Goal: Task Accomplishment & Management: Use online tool/utility

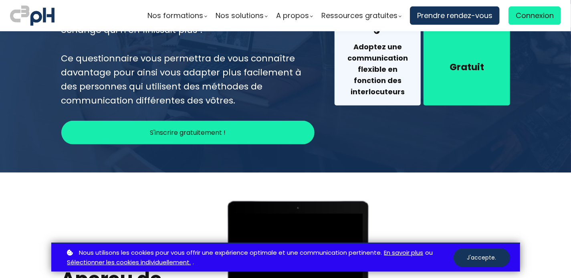
scroll to position [241, 0]
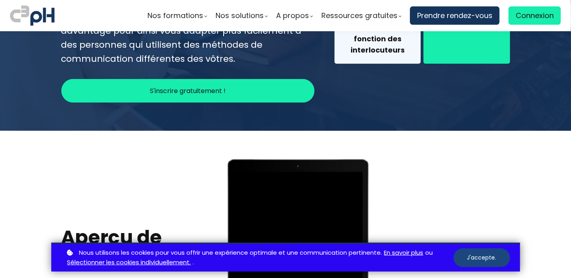
click at [477, 259] on button "J'accepte." at bounding box center [482, 257] width 57 height 19
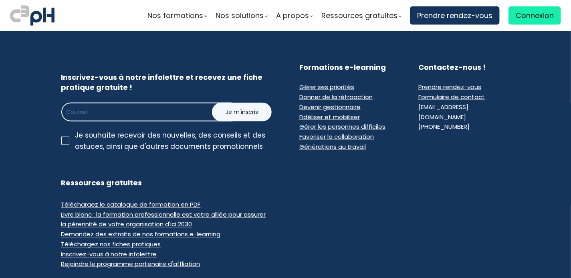
scroll to position [568, 0]
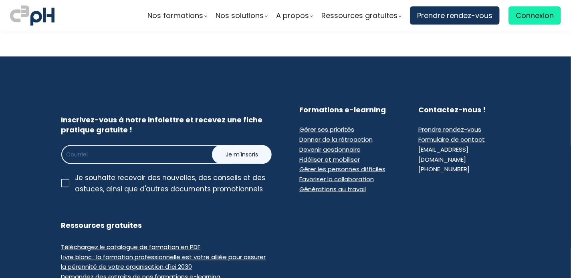
click at [63, 184] on div at bounding box center [65, 183] width 8 height 8
click at [0, 0] on input "Je souhaite recevoir des nouvelles, des conseils et des astuces, ainsi que d'au…" at bounding box center [0, 0] width 0 height 0
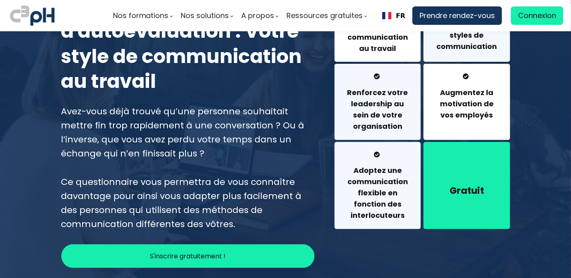
scroll to position [80, 0]
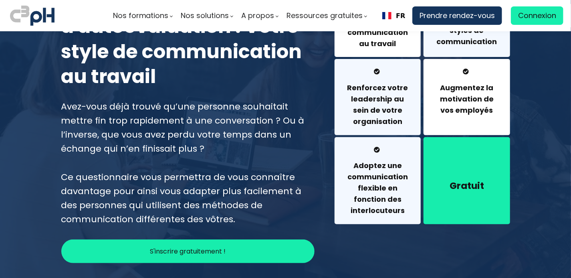
click at [205, 142] on div "Avez-vous déjà trouvé qu’une personne souhaitait mettre fin trop rapidement à u…" at bounding box center [188, 162] width 254 height 127
click at [199, 148] on div "Avez-vous déjà trouvé qu’une personne souhaitait mettre fin trop rapidement à u…" at bounding box center [188, 162] width 254 height 127
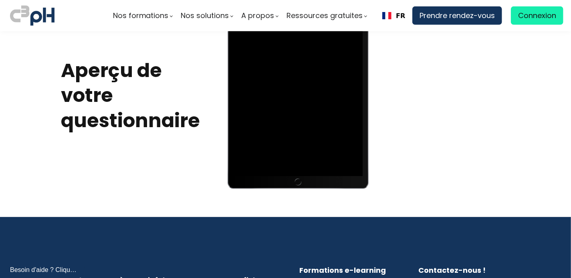
scroll to position [367, 0]
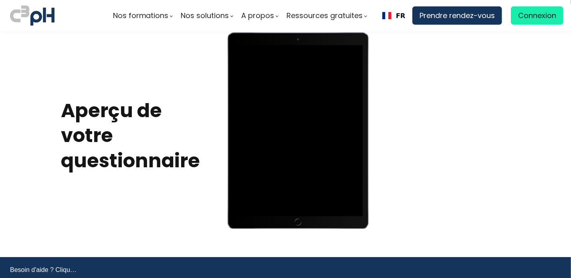
click at [93, 146] on h2 "Aperçu de votre questionnaire" at bounding box center [130, 135] width 139 height 75
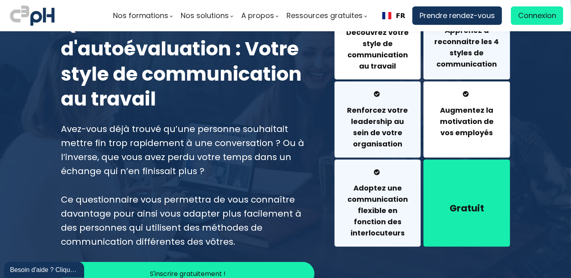
scroll to position [6, 0]
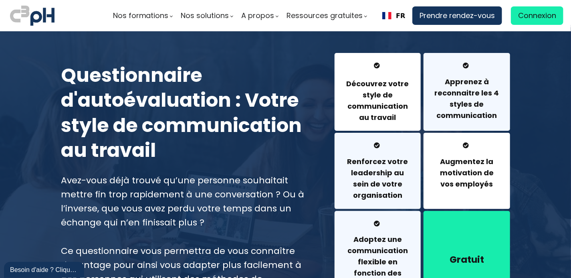
click at [397, 109] on h4 "Découvrez votre style de communication au travail" at bounding box center [378, 100] width 66 height 45
click at [521, 14] on span "Connexion" at bounding box center [538, 16] width 38 height 12
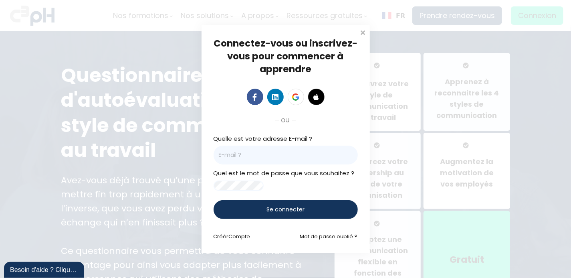
click at [288, 214] on span "Se connecter" at bounding box center [286, 209] width 38 height 8
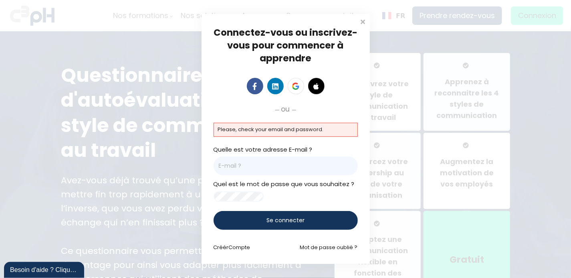
click at [227, 150] on div "Quelle est votre adresse E-mail ?" at bounding box center [286, 160] width 144 height 31
drag, startPoint x: 362, startPoint y: 16, endPoint x: 379, endPoint y: 3, distance: 21.5
click at [361, 17] on span at bounding box center [363, 21] width 8 height 8
